Goal: Information Seeking & Learning: Learn about a topic

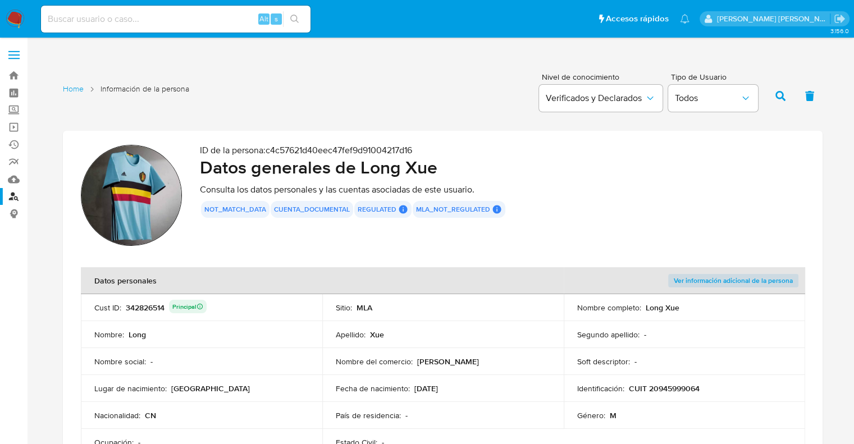
click at [15, 198] on link "Buscador de personas" at bounding box center [67, 196] width 134 height 17
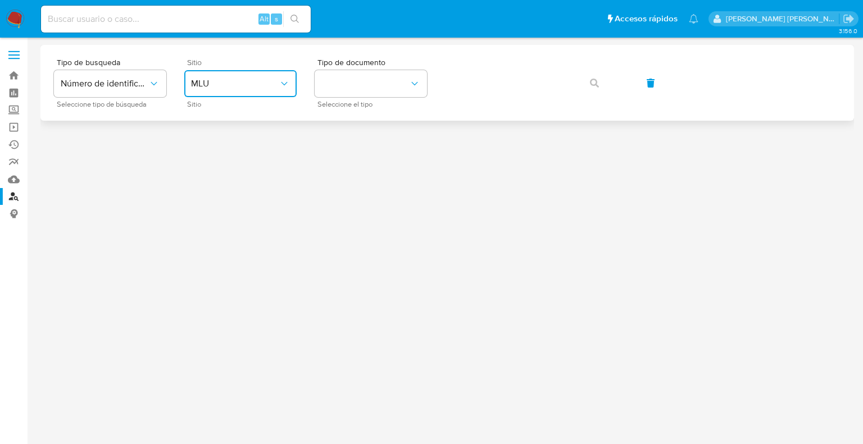
click at [253, 86] on span "MLU" at bounding box center [235, 83] width 88 height 11
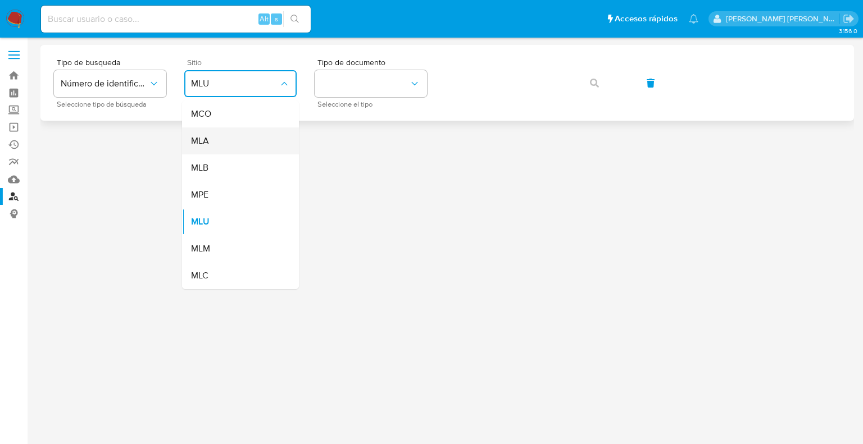
click at [209, 140] on div "MLA" at bounding box center [237, 140] width 92 height 27
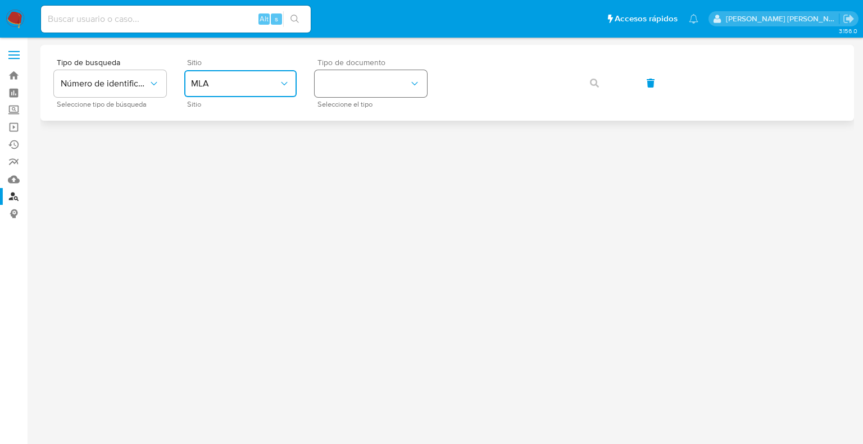
click at [352, 91] on button "identificationType" at bounding box center [371, 83] width 112 height 27
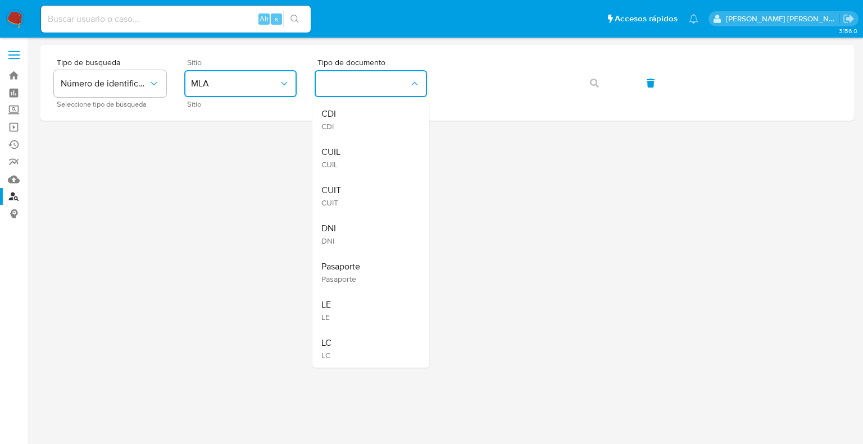
drag, startPoint x: 347, startPoint y: 189, endPoint x: 404, endPoint y: 150, distance: 69.5
click at [346, 189] on div "CUIT CUIT" at bounding box center [367, 196] width 92 height 38
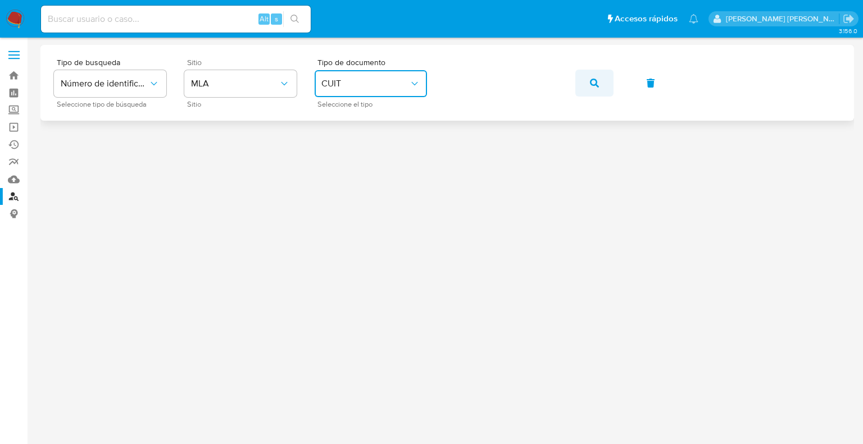
click at [595, 83] on icon "button" at bounding box center [594, 83] width 9 height 9
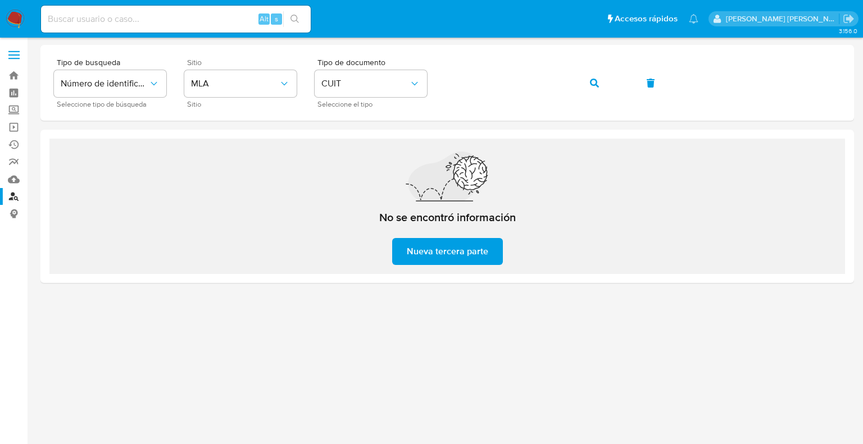
click at [140, 24] on input at bounding box center [176, 19] width 270 height 15
paste input "30378308"
type input "30378308"
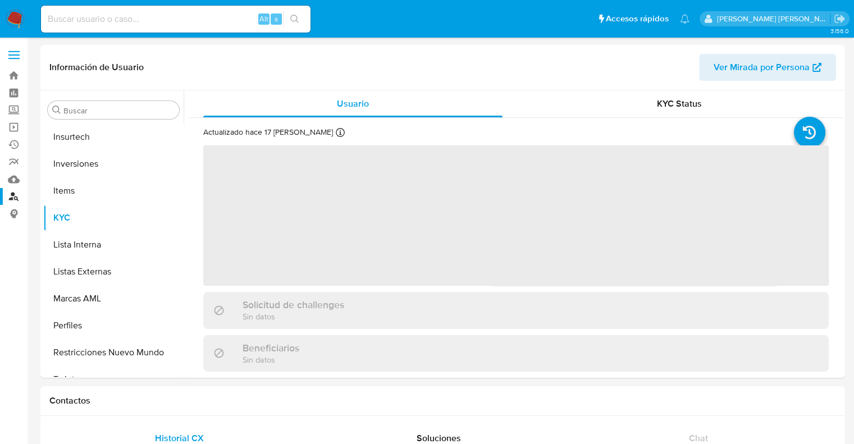
scroll to position [528, 0]
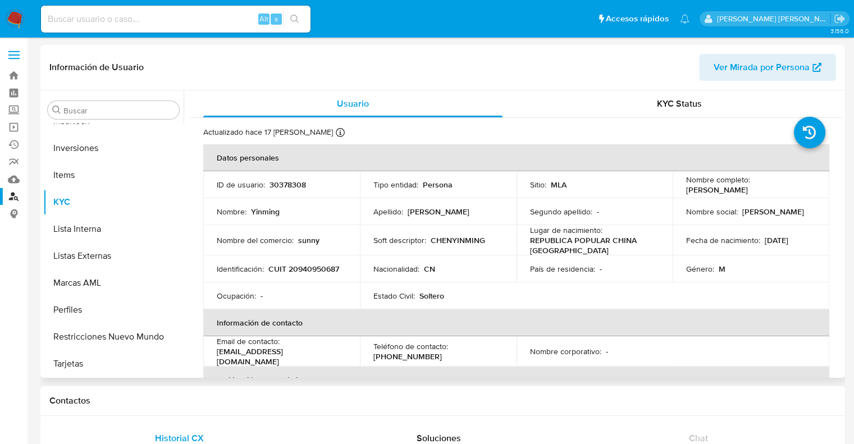
select select "10"
click at [268, 214] on p "Yinming" at bounding box center [265, 212] width 29 height 10
click at [267, 215] on p "Yinming" at bounding box center [265, 212] width 29 height 10
copy p "Yinming"
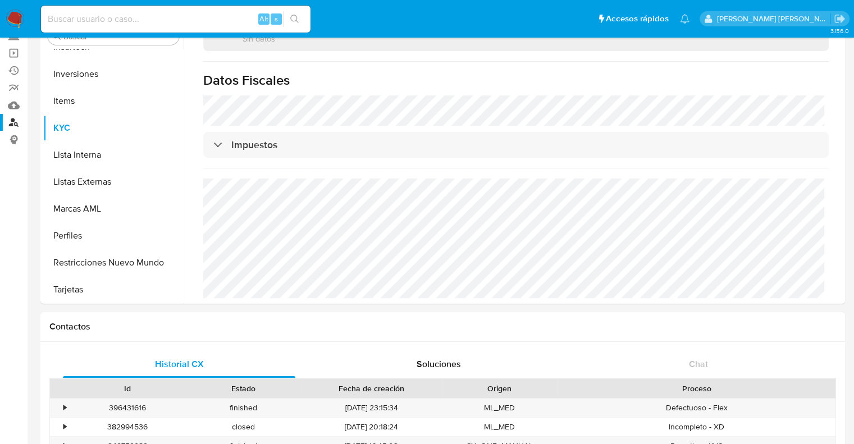
scroll to position [56, 0]
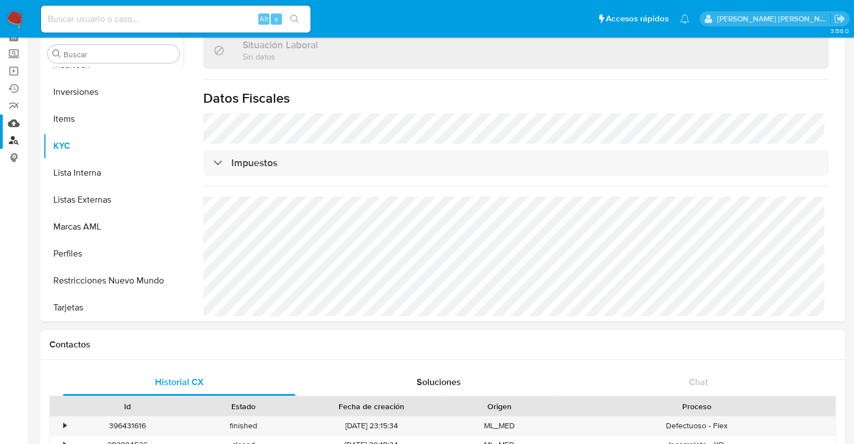
click at [16, 123] on link "Mulan" at bounding box center [67, 123] width 134 height 17
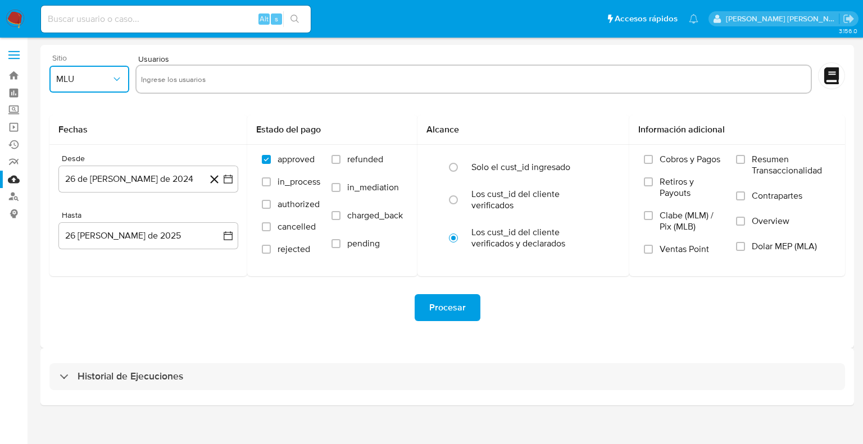
click at [80, 82] on span "MLU" at bounding box center [83, 79] width 55 height 11
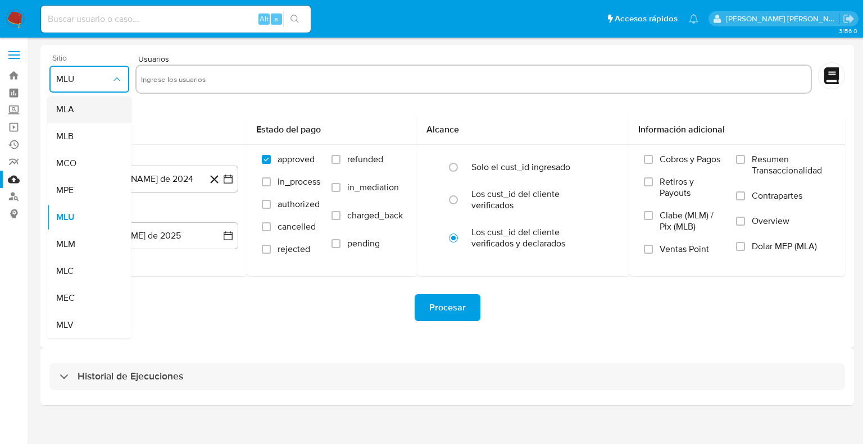
click at [79, 107] on div "MLA" at bounding box center [86, 109] width 60 height 27
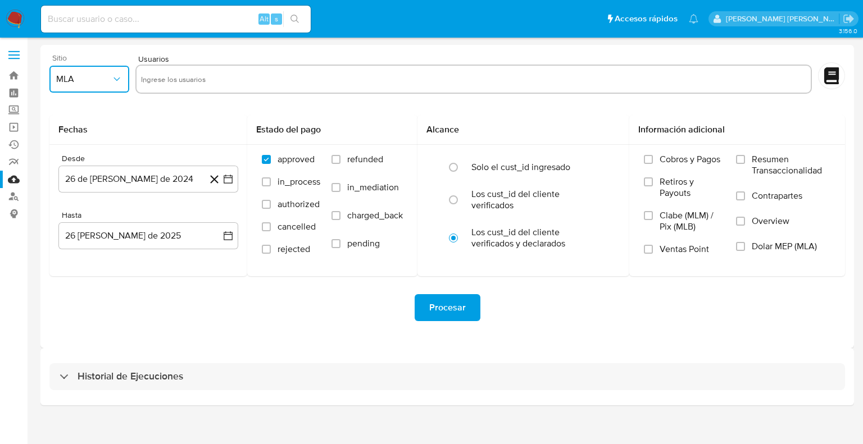
click at [178, 74] on input "text" at bounding box center [473, 79] width 665 height 18
type input "342826514"
paste input "261353522"
type input "261353522"
paste input "1961019578"
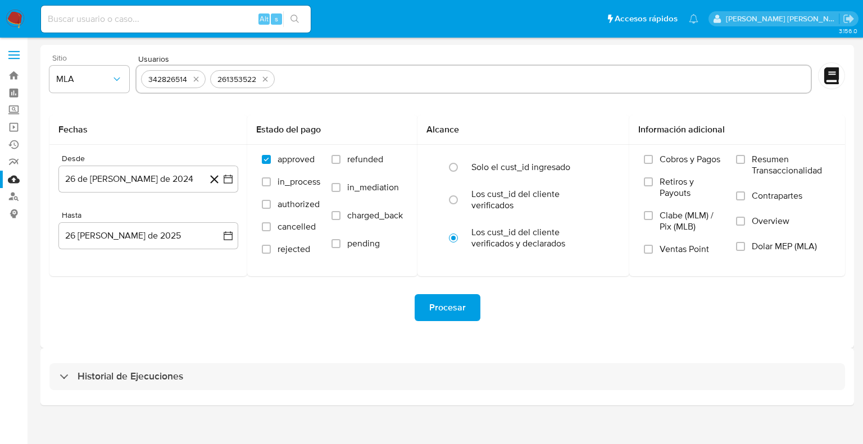
type input "1961019578"
paste input "554982685"
click at [441, 72] on input "554982685" at bounding box center [577, 79] width 457 height 18
click at [443, 83] on input "554982685" at bounding box center [577, 79] width 457 height 18
type input "554982685"
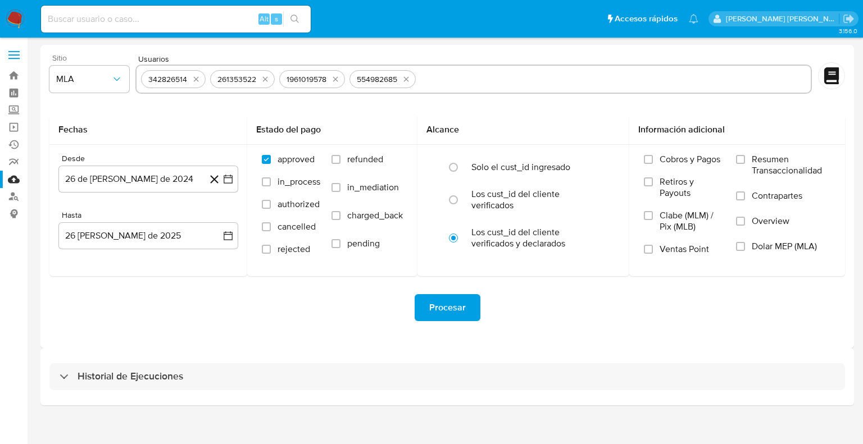
click at [201, 113] on form "Sitio MLA Usuarios 342826514 261353522 1961019578 554982685 Fechas Desde 26 de …" at bounding box center [446, 196] width 795 height 285
click at [226, 181] on icon "button" at bounding box center [227, 179] width 11 height 11
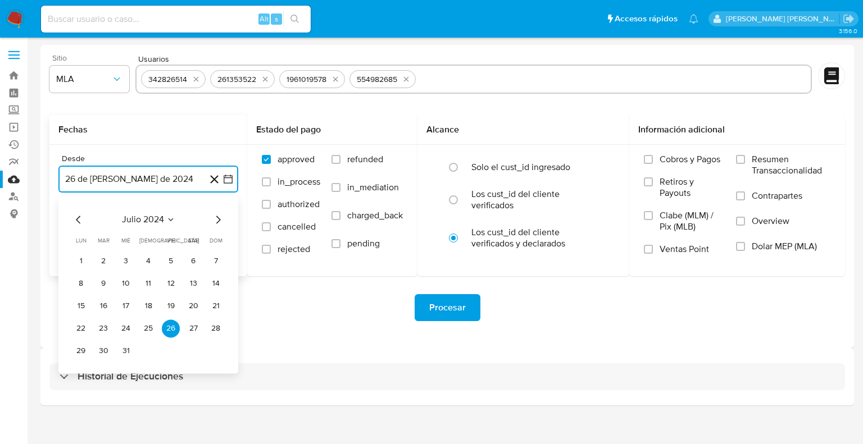
click at [79, 219] on icon "Mes anterior" at bounding box center [78, 219] width 13 height 13
click at [217, 222] on icon "Mes siguiente" at bounding box center [218, 220] width 4 height 8
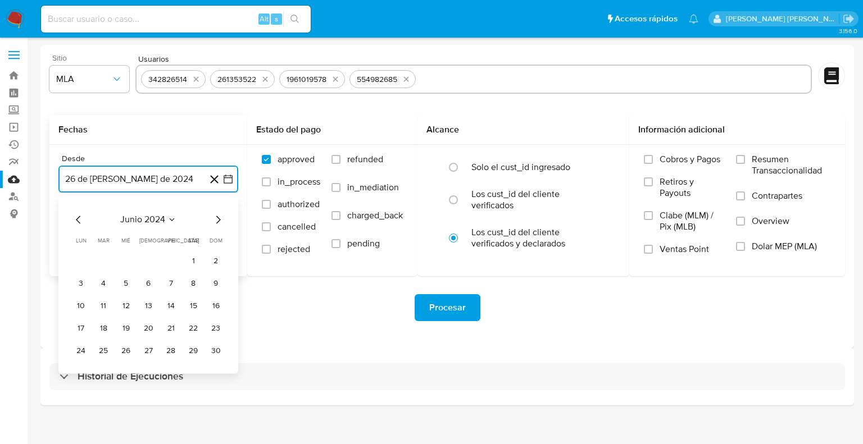
click at [217, 222] on icon "Mes siguiente" at bounding box center [218, 220] width 4 height 8
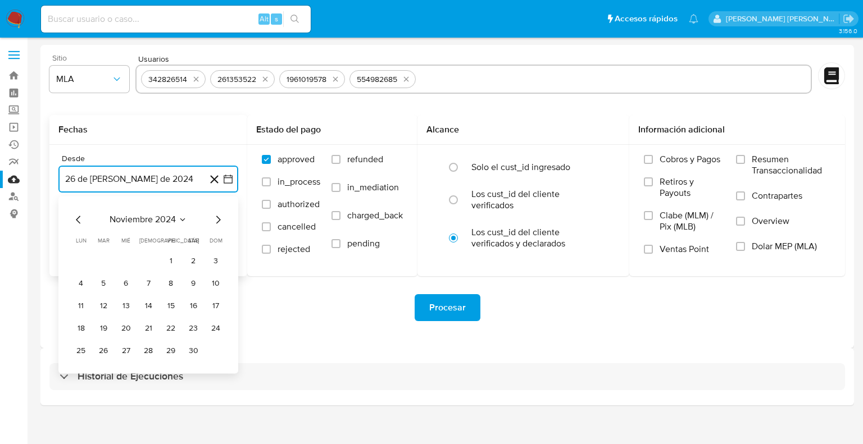
click at [217, 222] on icon "Mes siguiente" at bounding box center [218, 220] width 4 height 8
click at [127, 264] on button "1" at bounding box center [126, 261] width 18 height 18
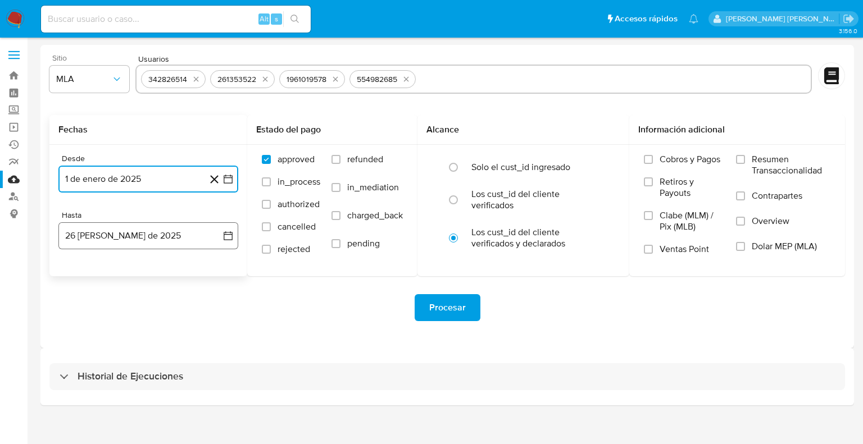
click at [231, 240] on icon "button" at bounding box center [227, 235] width 11 height 11
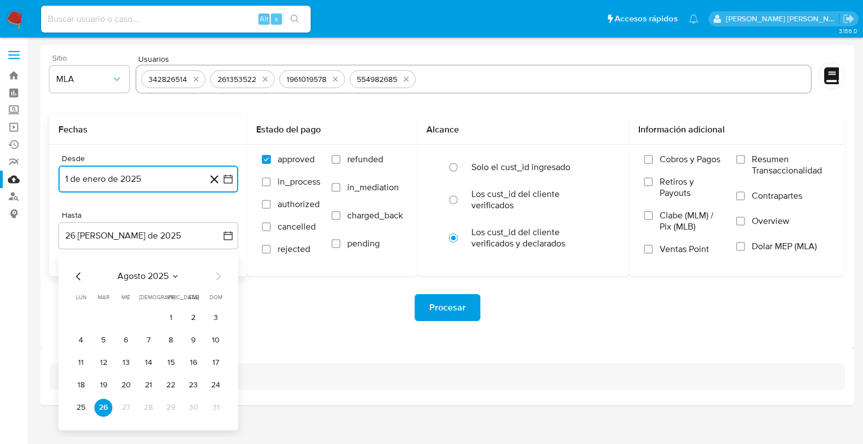
click at [78, 276] on icon "Mes anterior" at bounding box center [78, 276] width 13 height 13
click at [83, 429] on button "30" at bounding box center [81, 430] width 18 height 18
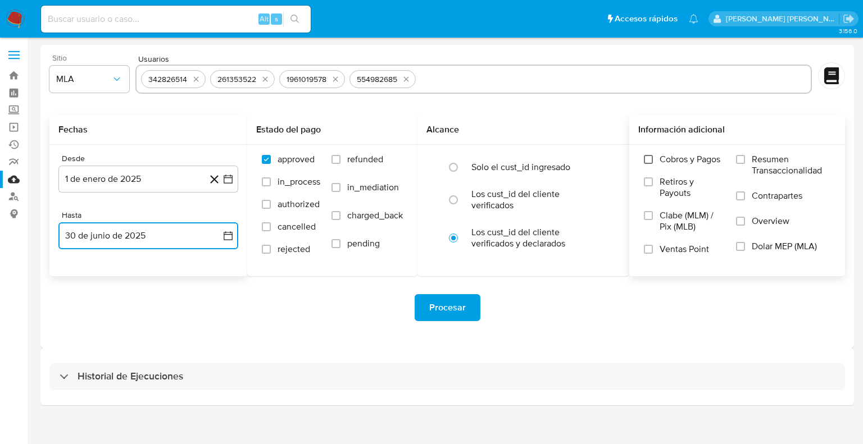
click at [653, 162] on input "Cobros y Pagos" at bounding box center [648, 159] width 9 height 9
click at [652, 182] on input "Retiros y Payouts" at bounding box center [648, 181] width 9 height 9
click at [651, 251] on input "Ventas Point" at bounding box center [648, 249] width 9 height 9
click at [739, 158] on input "Resumen Transaccionalidad" at bounding box center [740, 159] width 9 height 9
click at [745, 199] on label "Contrapartes" at bounding box center [783, 202] width 94 height 25
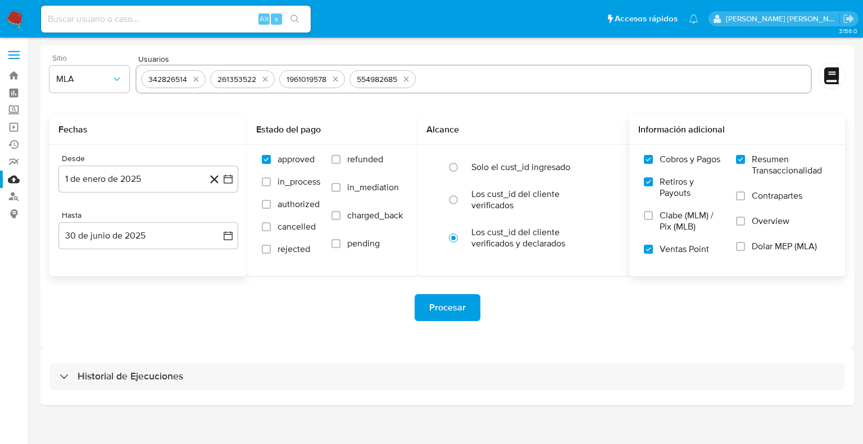
click at [745, 199] on input "Contrapartes" at bounding box center [740, 196] width 9 height 9
click at [741, 221] on input "Overview" at bounding box center [740, 221] width 9 height 9
click at [744, 249] on input "Dolar MEP (MLA)" at bounding box center [740, 246] width 9 height 9
click at [434, 314] on span "Procesar" at bounding box center [447, 307] width 37 height 25
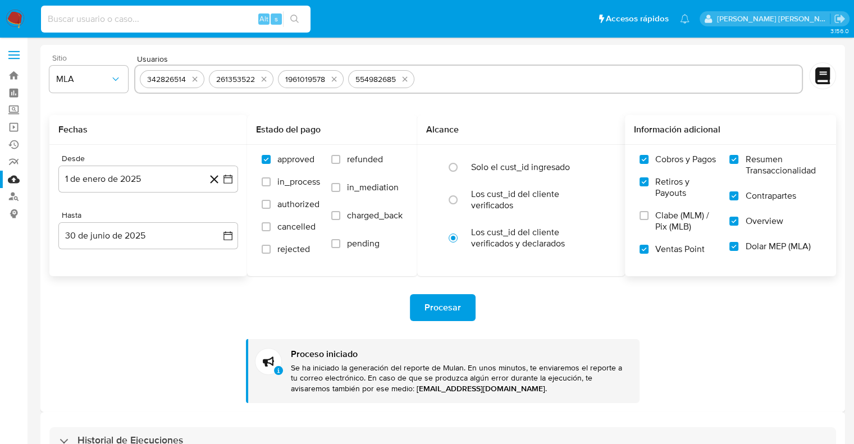
click at [107, 22] on input at bounding box center [176, 19] width 270 height 15
paste input "1465498883"
type input "1465498883"
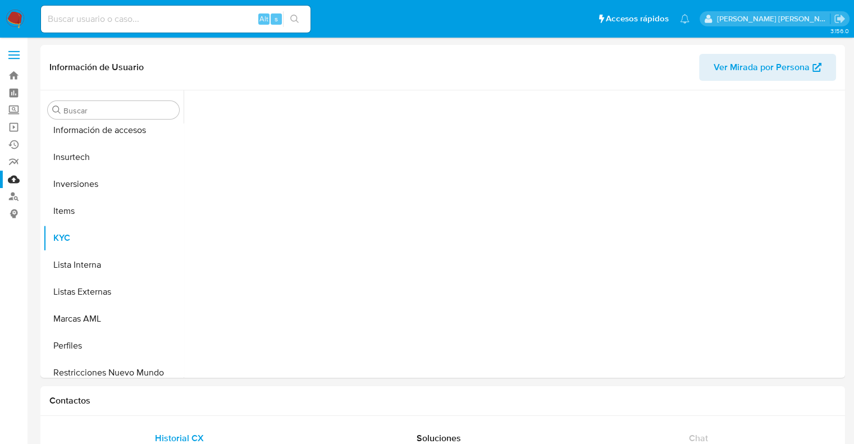
scroll to position [528, 0]
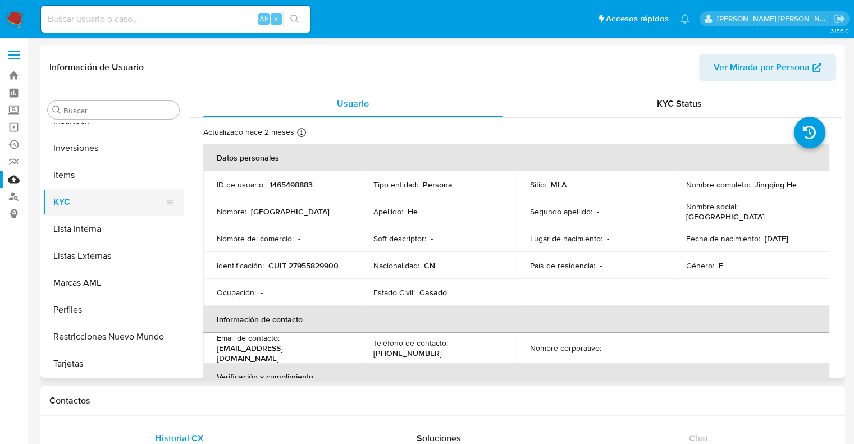
select select "10"
click at [11, 196] on link "Buscador de personas" at bounding box center [67, 196] width 134 height 17
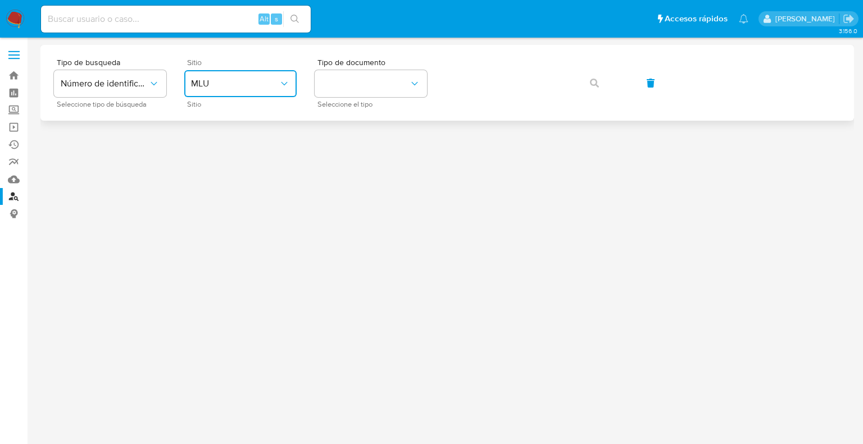
click at [256, 83] on span "MLU" at bounding box center [235, 83] width 88 height 11
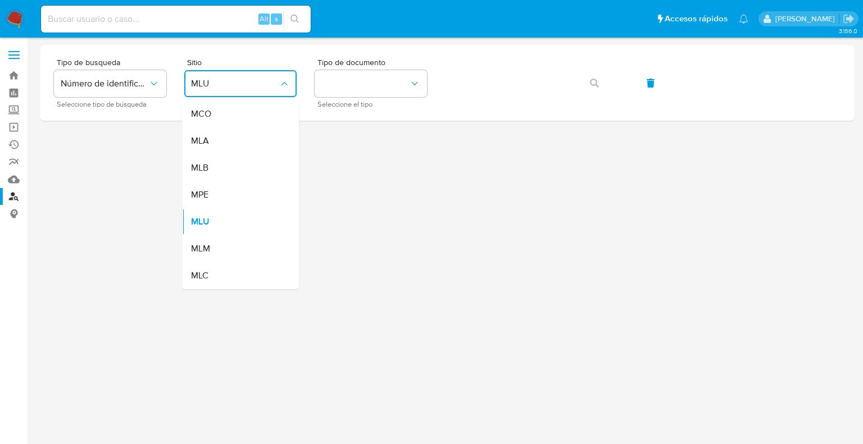
drag, startPoint x: 215, startPoint y: 147, endPoint x: 224, endPoint y: 138, distance: 12.7
click at [216, 146] on div "MLA" at bounding box center [237, 140] width 92 height 27
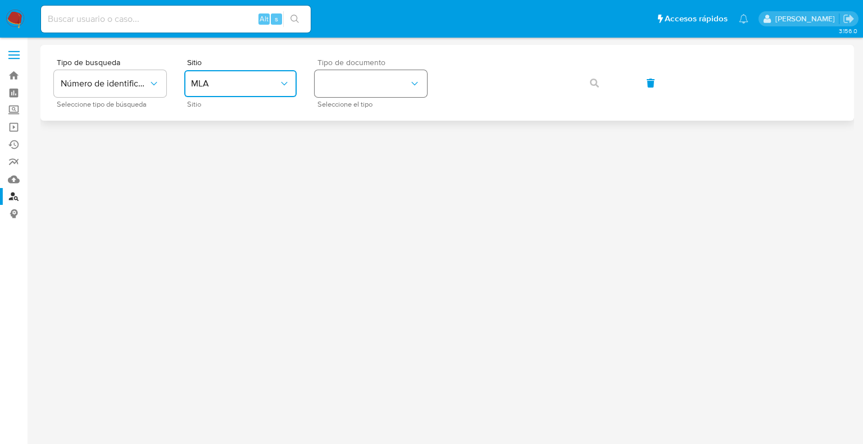
click at [359, 83] on button "identificationType" at bounding box center [371, 83] width 112 height 27
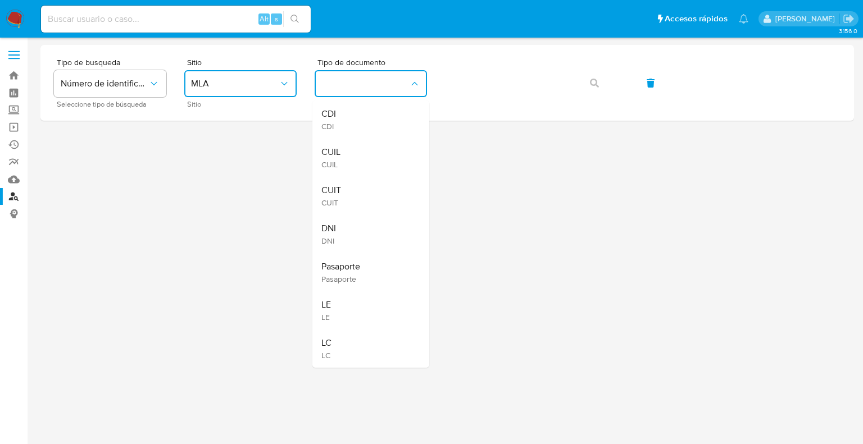
drag, startPoint x: 349, startPoint y: 195, endPoint x: 367, endPoint y: 184, distance: 21.2
click at [349, 195] on div "CUIT CUIT" at bounding box center [367, 196] width 92 height 38
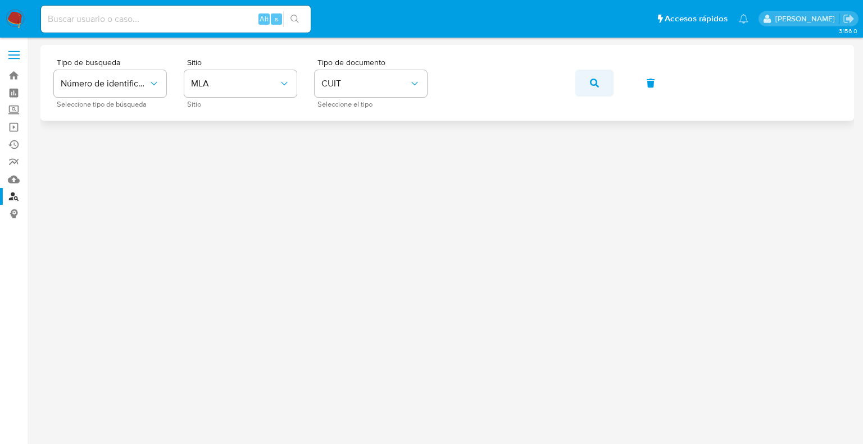
click at [600, 86] on button "button" at bounding box center [594, 83] width 38 height 27
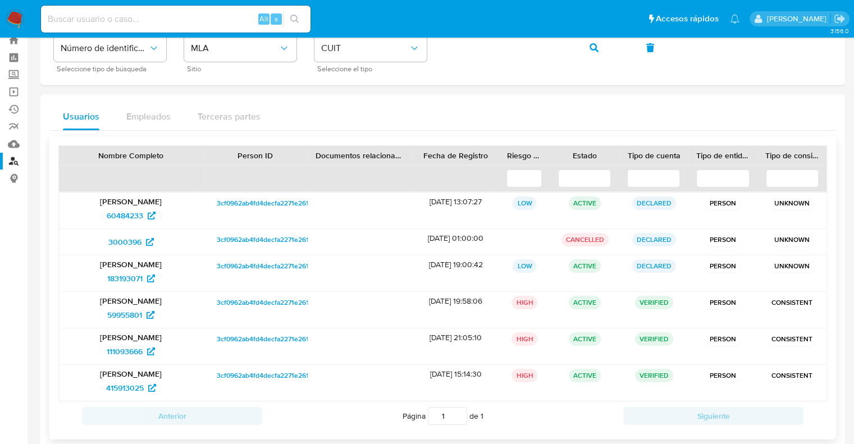
scroll to position [54, 0]
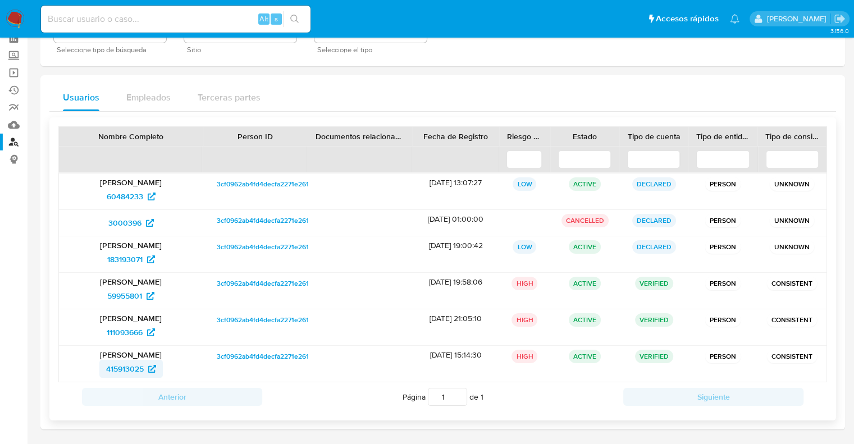
click at [133, 368] on span "415913025" at bounding box center [125, 369] width 38 height 18
drag, startPoint x: 86, startPoint y: 334, endPoint x: 142, endPoint y: 333, distance: 55.1
click at [142, 333] on div "111093666" at bounding box center [131, 333] width 129 height 18
drag, startPoint x: 92, startPoint y: 295, endPoint x: 148, endPoint y: 294, distance: 56.2
click at [148, 294] on div "59955801" at bounding box center [131, 296] width 129 height 18
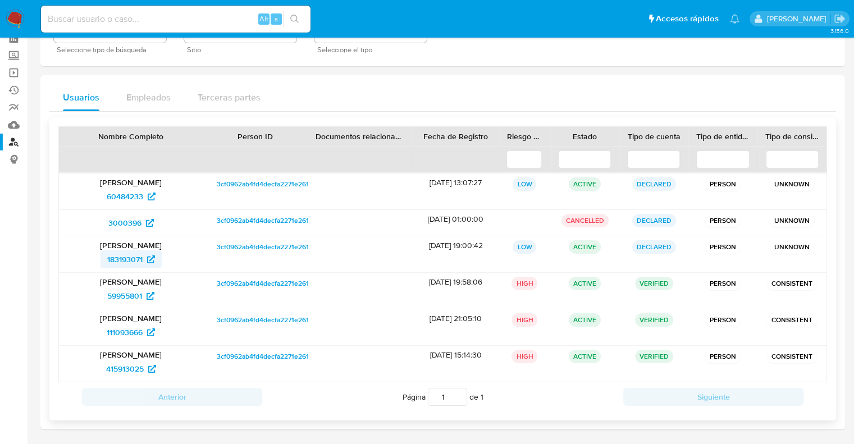
drag, startPoint x: 92, startPoint y: 261, endPoint x: 143, endPoint y: 259, distance: 51.2
click at [143, 259] on div "183193071" at bounding box center [131, 259] width 129 height 18
drag, startPoint x: 99, startPoint y: 225, endPoint x: 142, endPoint y: 226, distance: 42.7
click at [142, 226] on div "3000396" at bounding box center [131, 223] width 129 height 18
drag, startPoint x: 115, startPoint y: 195, endPoint x: 148, endPoint y: 195, distance: 32.6
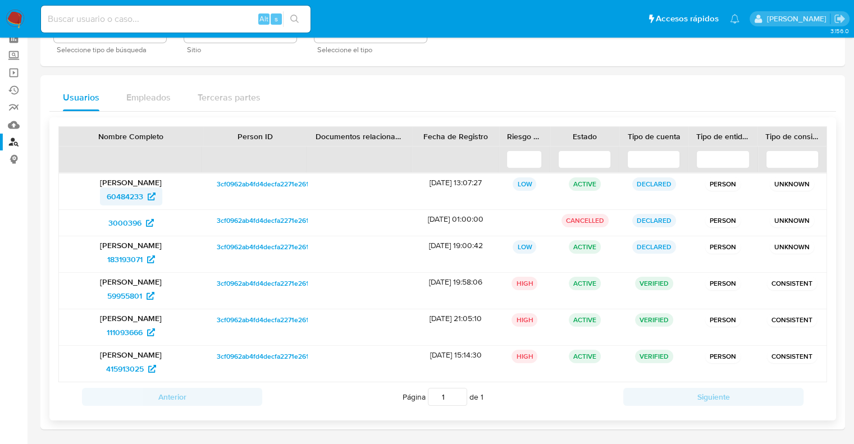
click at [148, 195] on div "60484233" at bounding box center [131, 197] width 129 height 18
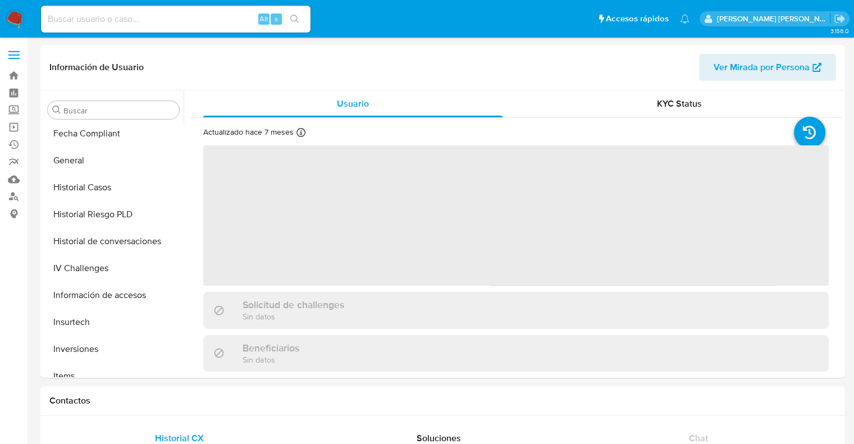
drag, startPoint x: 778, startPoint y: 19, endPoint x: 773, endPoint y: 26, distance: 9.2
click at [778, 20] on p "[PERSON_NAME] [PERSON_NAME]" at bounding box center [773, 18] width 113 height 11
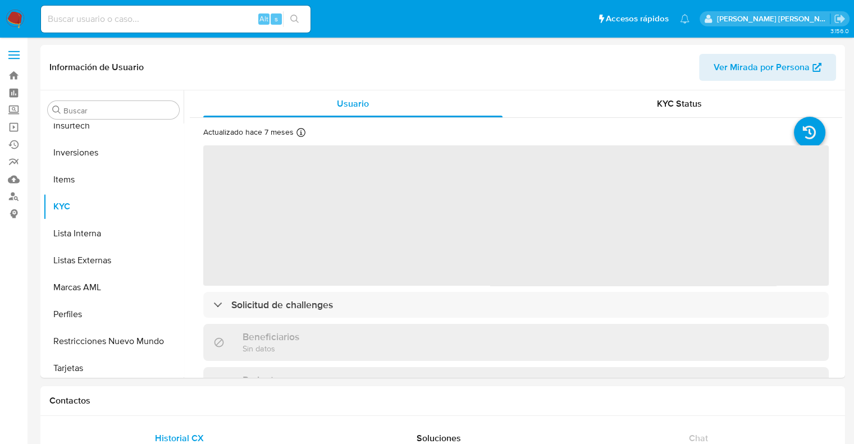
scroll to position [528, 0]
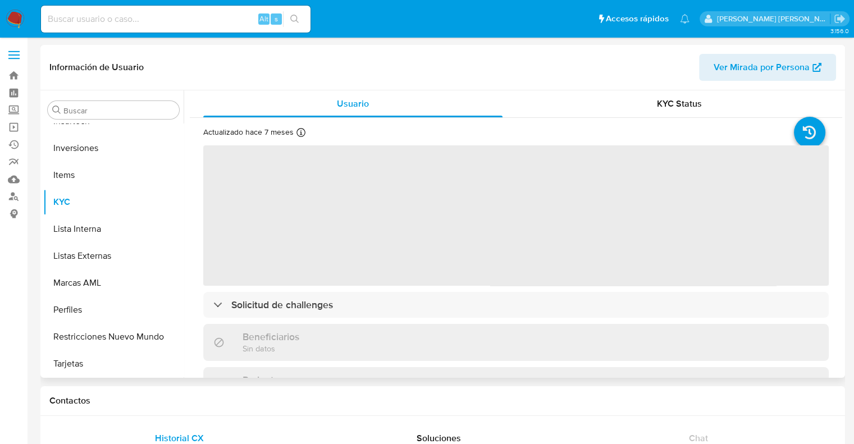
click at [766, 57] on span "Ver Mirada por Persona" at bounding box center [762, 67] width 96 height 27
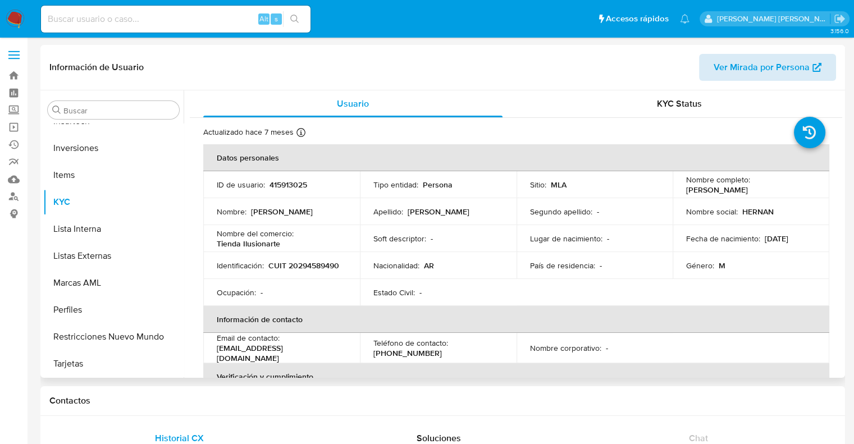
select select "10"
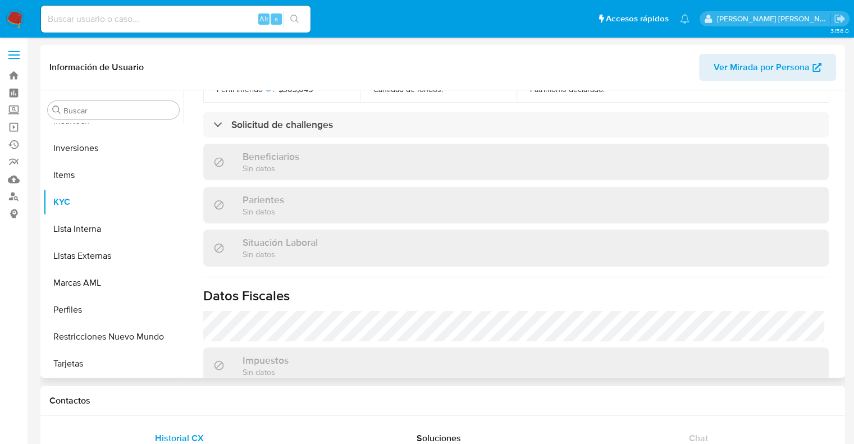
scroll to position [620, 0]
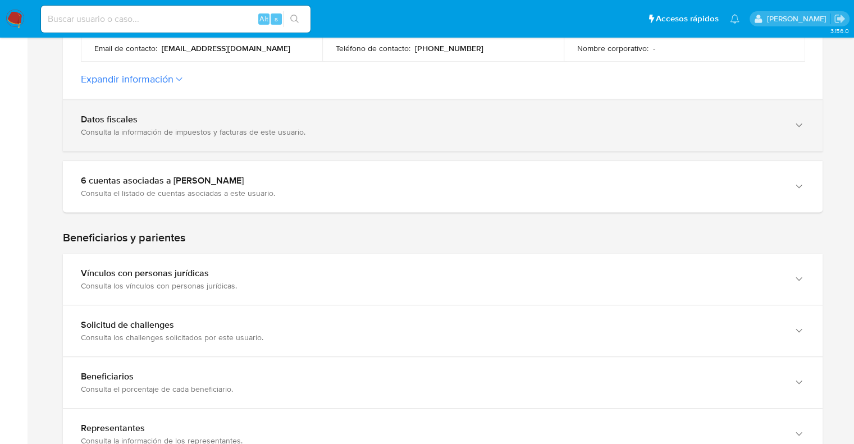
scroll to position [449, 0]
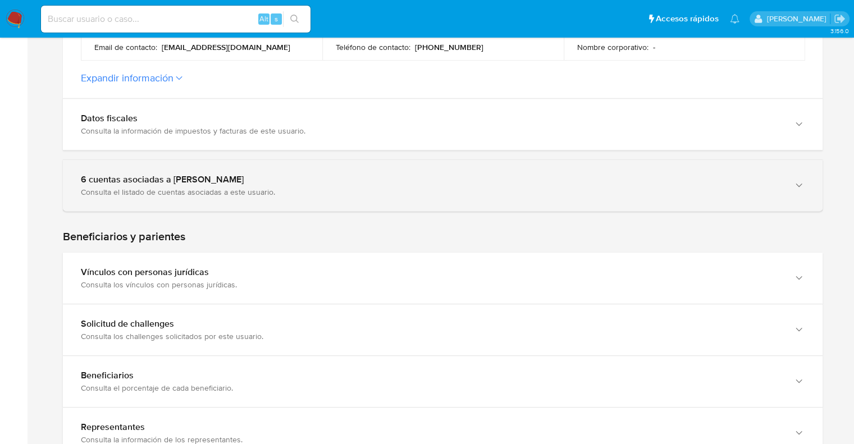
click at [163, 194] on div "Consulta el listado de cuentas asociadas a este usuario." at bounding box center [432, 192] width 702 height 10
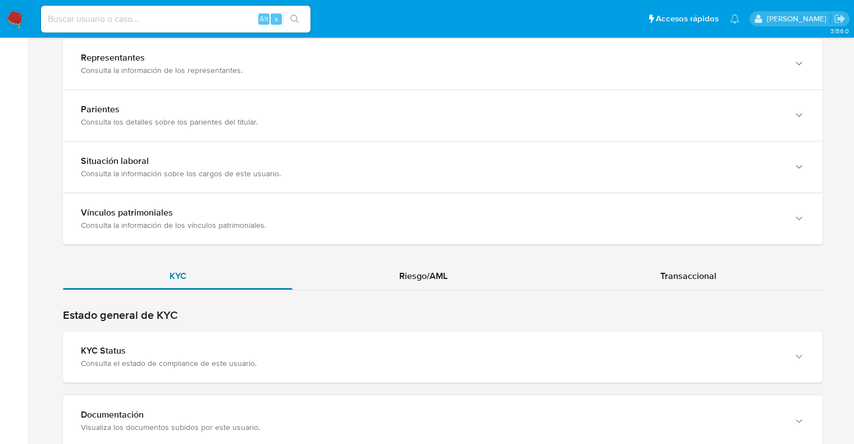
scroll to position [1179, 0]
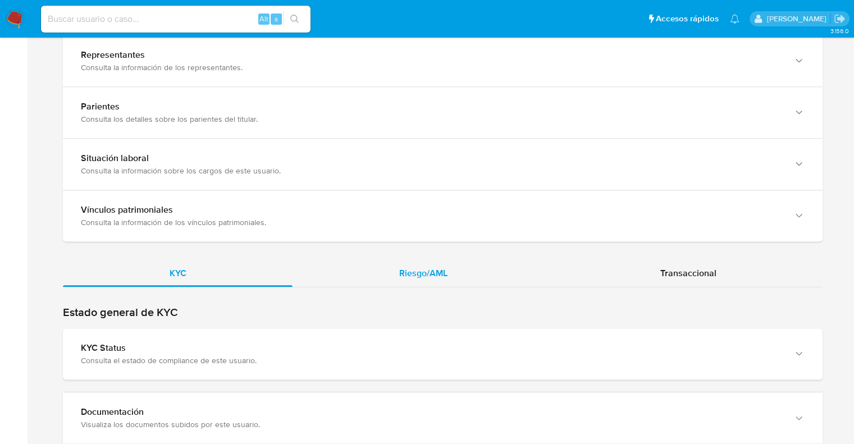
click at [411, 274] on span "Riesgo/AML" at bounding box center [423, 273] width 48 height 13
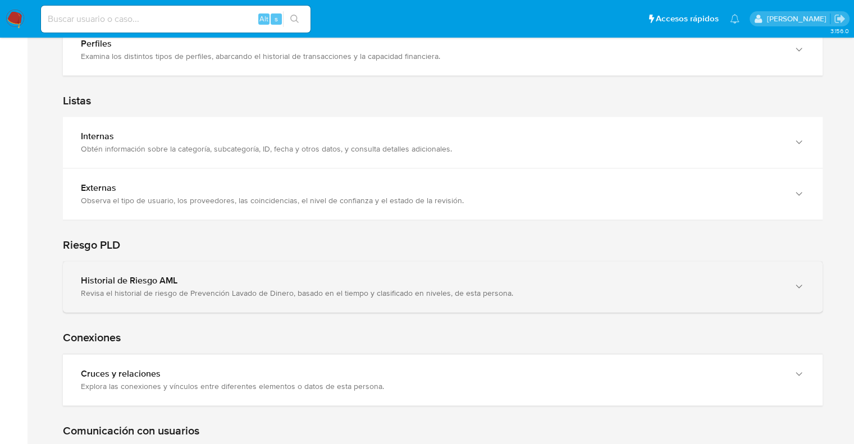
scroll to position [1685, 0]
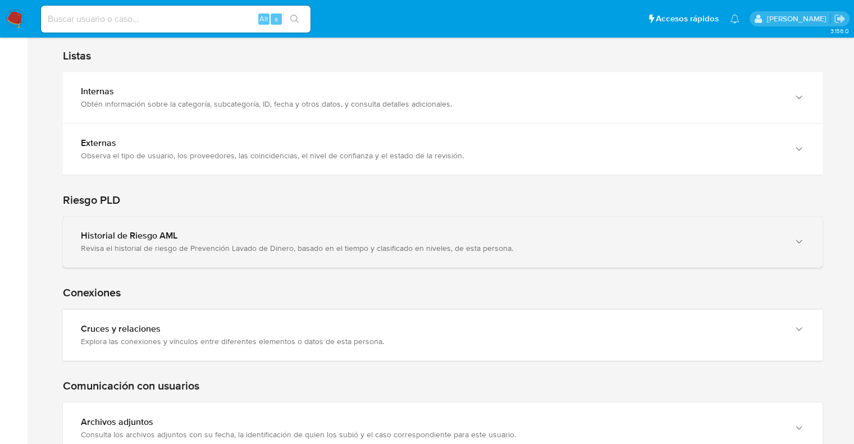
click at [146, 253] on div "Historial de Riesgo AML Revisa el historial de riesgo de Prevención Lavado de D…" at bounding box center [443, 241] width 760 height 51
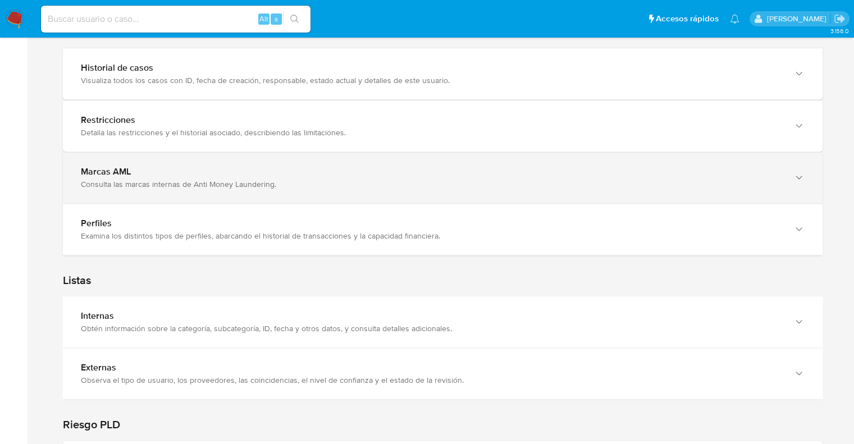
scroll to position [1404, 0]
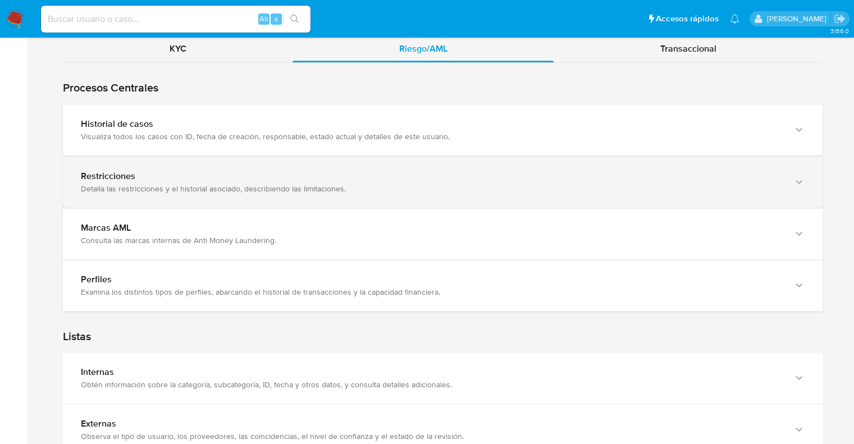
click at [156, 184] on div "Detalla las restricciones y el historial asociado, describiendo las limitacione…" at bounding box center [432, 189] width 702 height 10
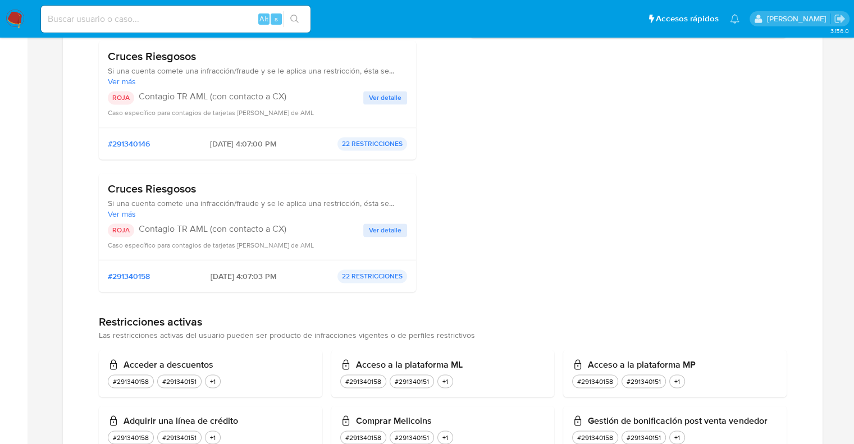
scroll to position [1685, 0]
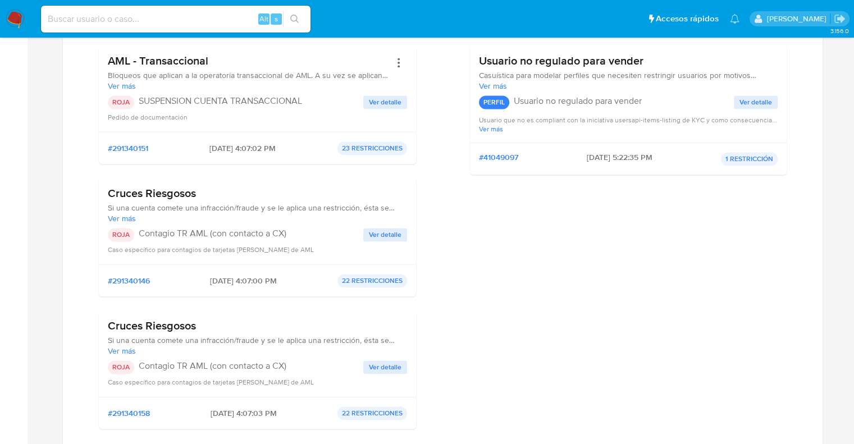
click at [509, 227] on div "Perfiles restrictivos El usuario tiene perfiles restrictivos asociados. Usuario…" at bounding box center [628, 208] width 317 height 461
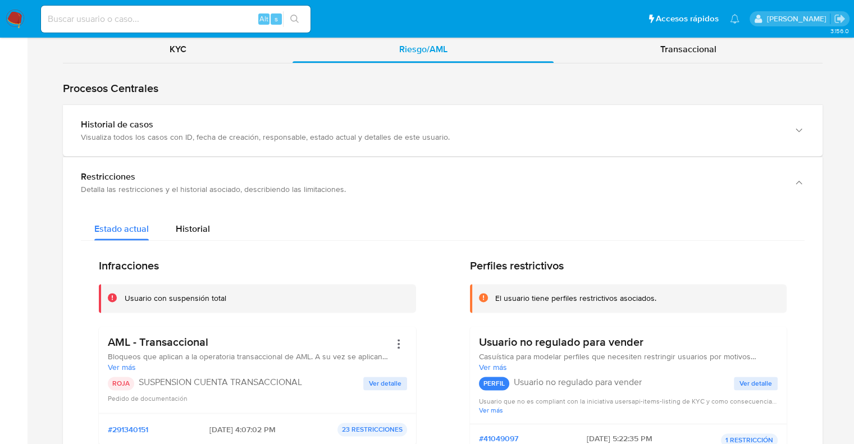
scroll to position [1404, 0]
click at [190, 227] on span "Historial" at bounding box center [193, 228] width 34 height 13
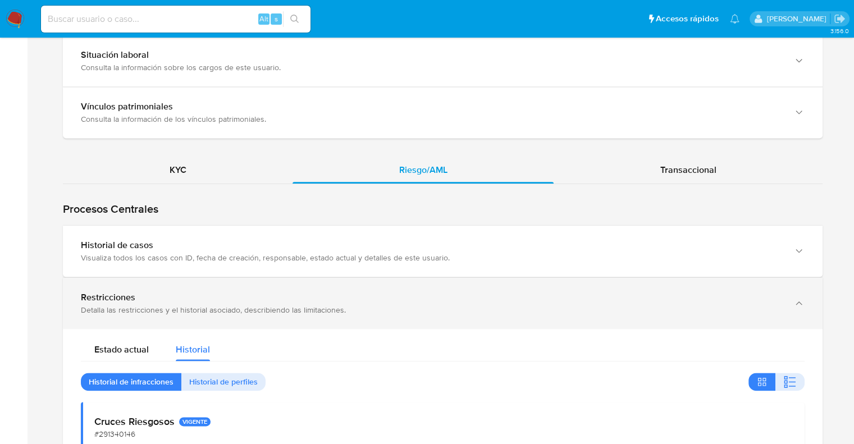
scroll to position [1348, 0]
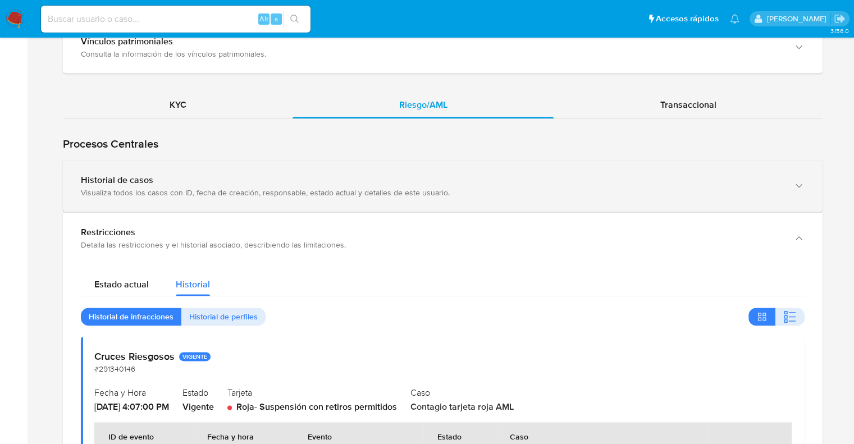
click at [147, 195] on div "Visualiza todos los casos con ID, fecha de creación, responsable, estado actual…" at bounding box center [432, 193] width 702 height 10
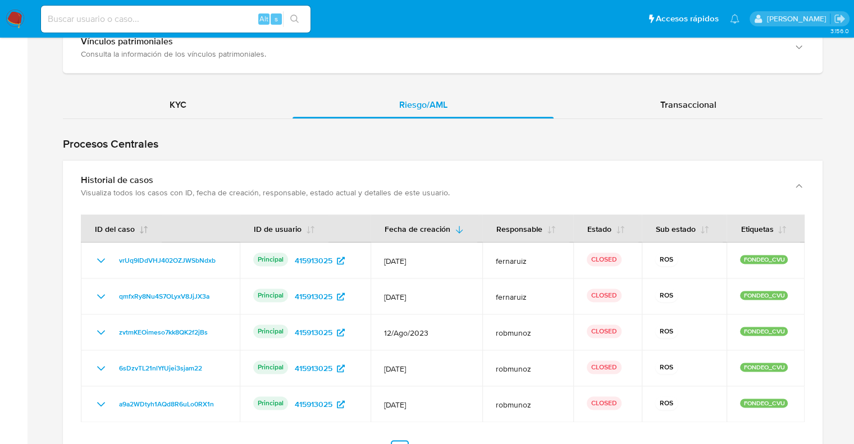
scroll to position [1460, 0]
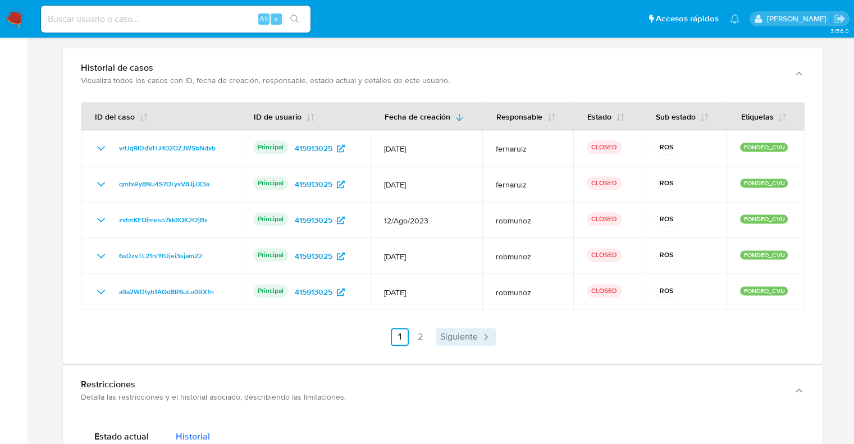
click at [454, 339] on span "Siguiente" at bounding box center [459, 337] width 38 height 9
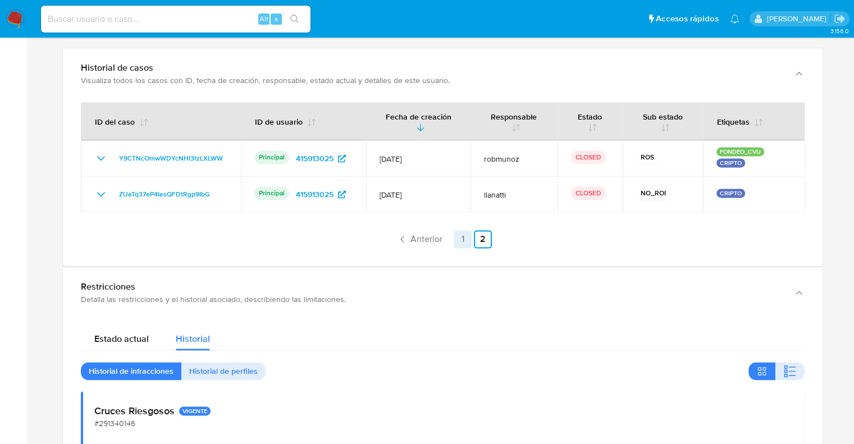
click at [463, 238] on link "1" at bounding box center [463, 239] width 18 height 18
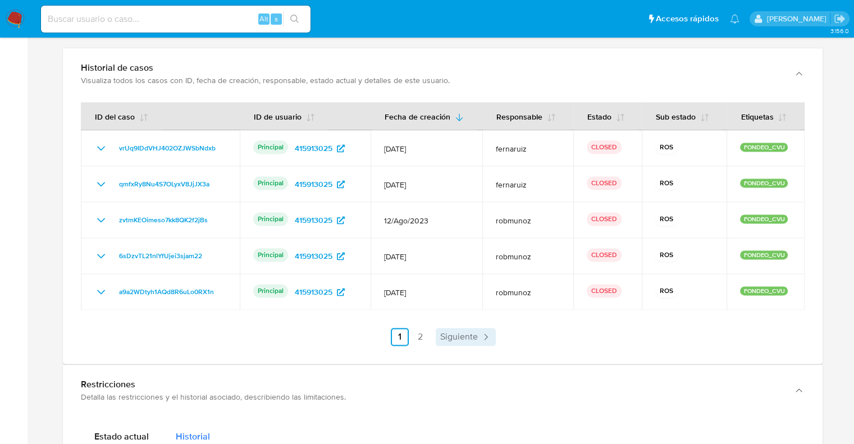
click at [447, 340] on span "Siguiente" at bounding box center [459, 337] width 38 height 9
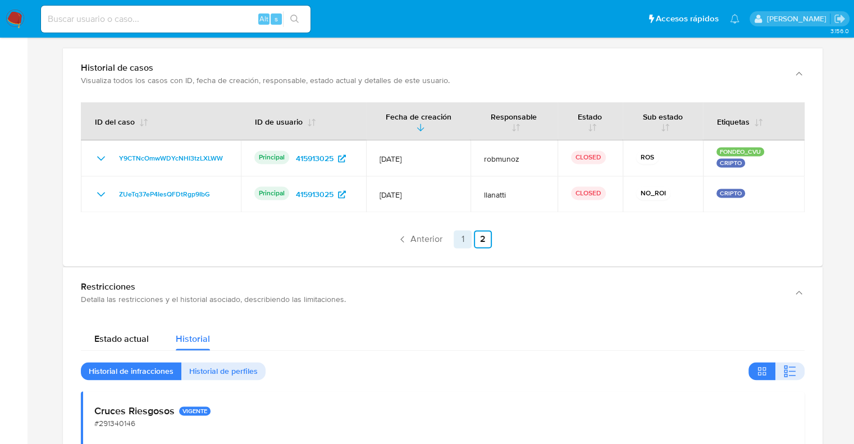
click at [461, 240] on link "1" at bounding box center [463, 239] width 18 height 18
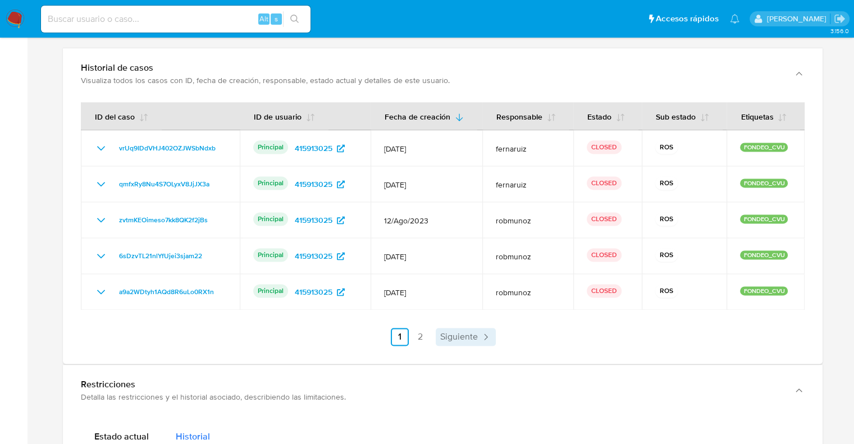
click at [452, 340] on span "Siguiente" at bounding box center [459, 337] width 38 height 9
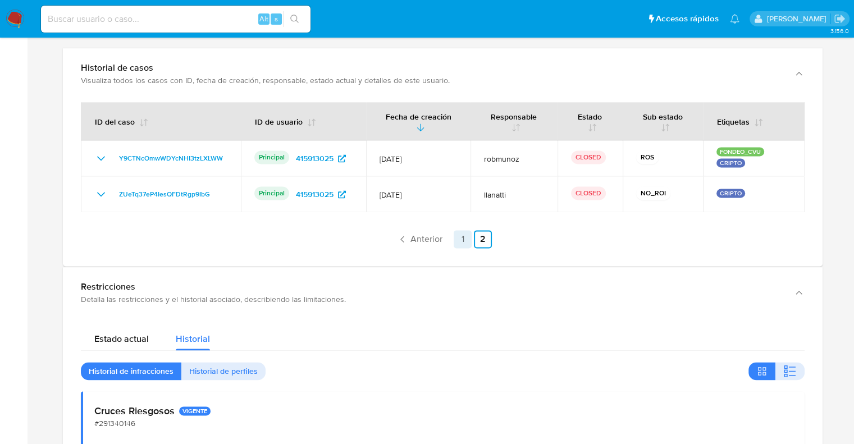
click at [457, 239] on link "1" at bounding box center [463, 239] width 18 height 18
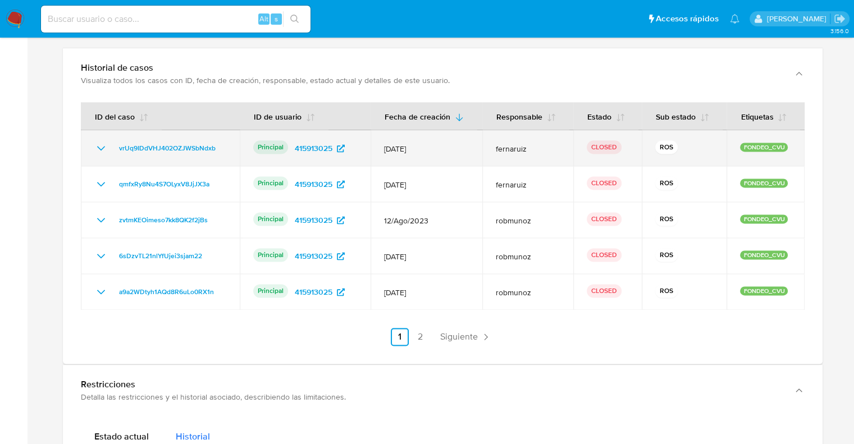
click at [453, 144] on span "[DATE]" at bounding box center [426, 149] width 85 height 10
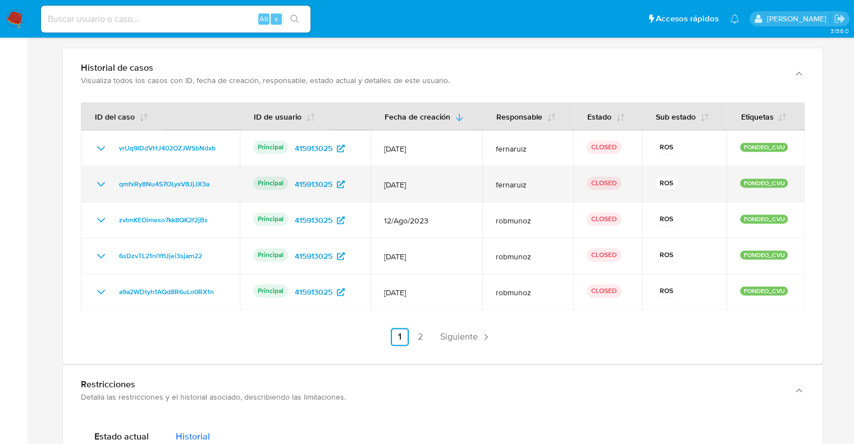
click at [448, 188] on td "[DATE]" at bounding box center [427, 184] width 112 height 36
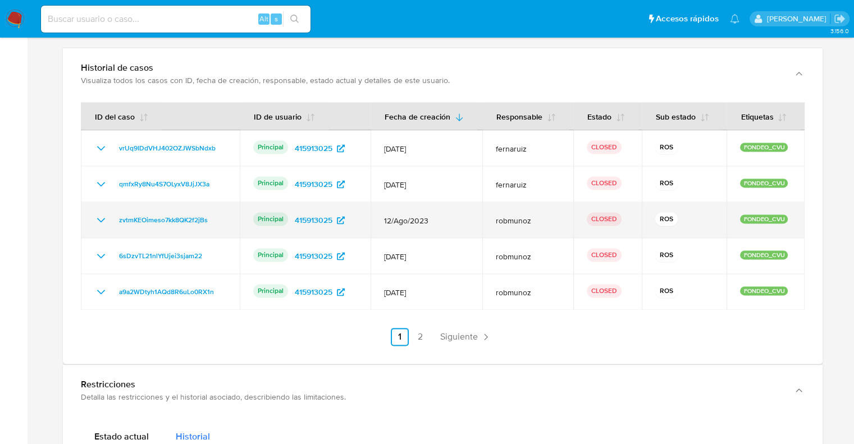
click at [449, 230] on td "12/Ago/2023" at bounding box center [427, 220] width 112 height 36
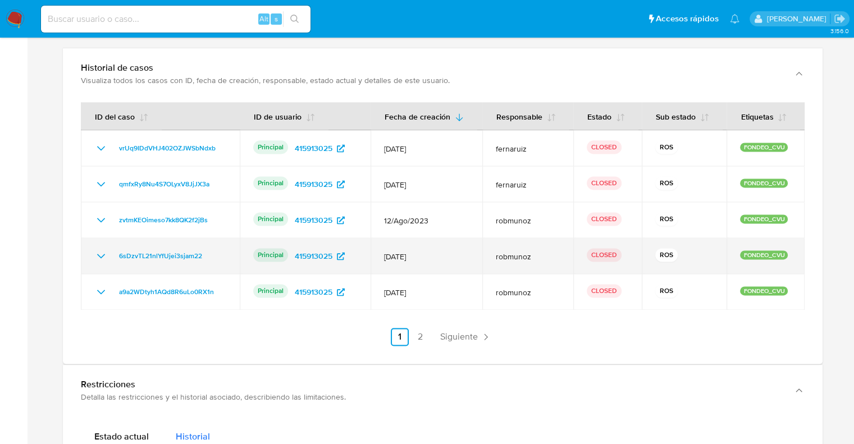
drag, startPoint x: 444, startPoint y: 259, endPoint x: 447, endPoint y: 292, distance: 33.3
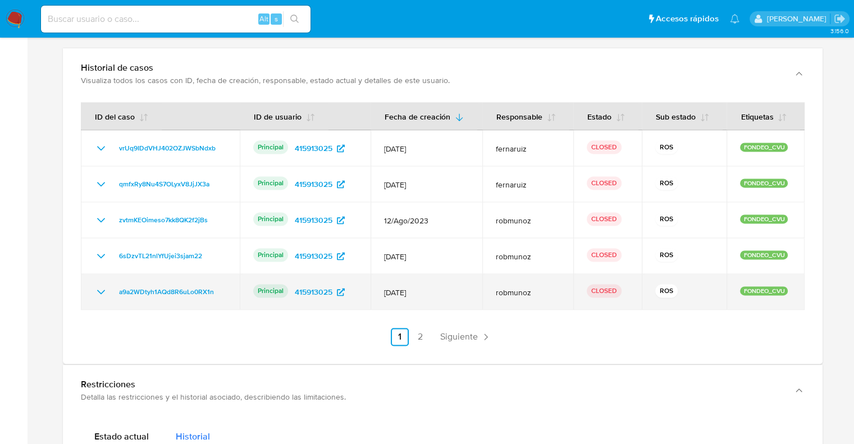
click at [444, 259] on span "[DATE]" at bounding box center [426, 257] width 85 height 10
drag, startPoint x: 449, startPoint y: 303, endPoint x: 458, endPoint y: 312, distance: 12.7
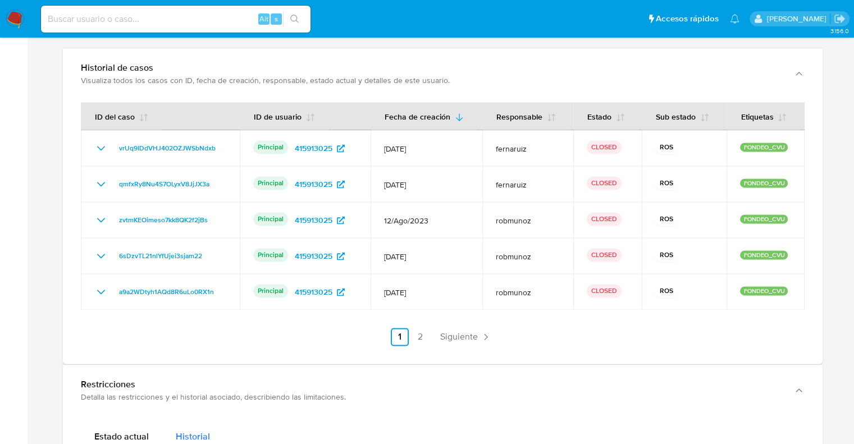
click at [450, 304] on td "[DATE]" at bounding box center [427, 292] width 112 height 36
click at [465, 341] on link "Siguiente" at bounding box center [466, 337] width 60 height 18
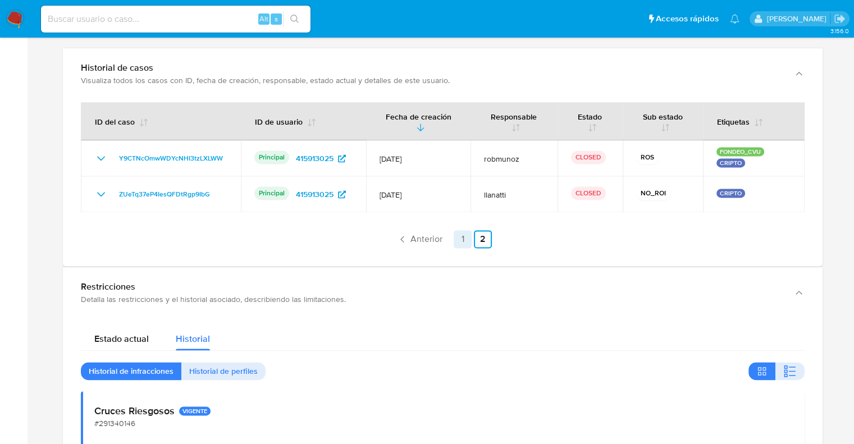
click at [462, 240] on link "1" at bounding box center [463, 239] width 18 height 18
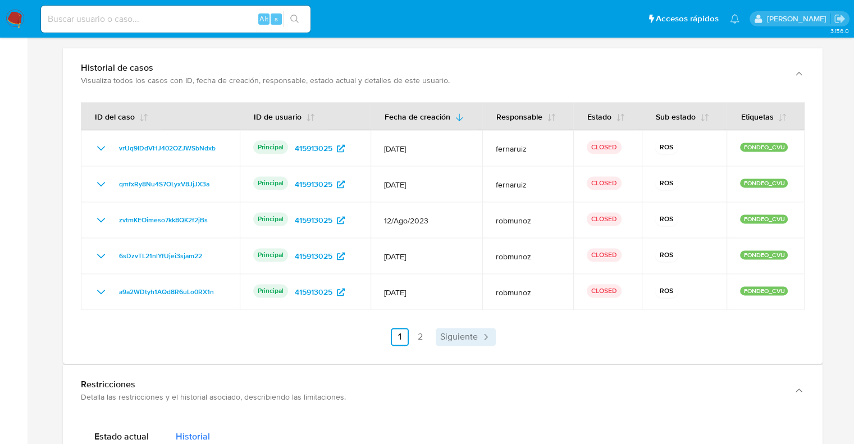
click at [468, 343] on link "Siguiente" at bounding box center [466, 337] width 60 height 18
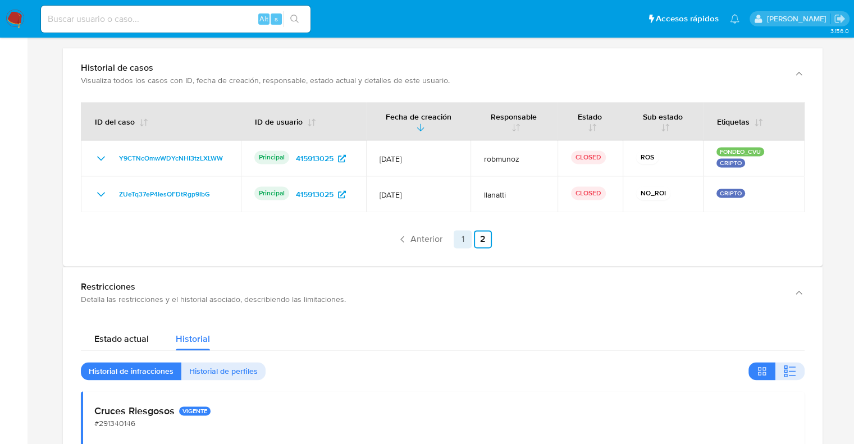
click at [459, 237] on link "1" at bounding box center [463, 239] width 18 height 18
